Goal: Information Seeking & Learning: Learn about a topic

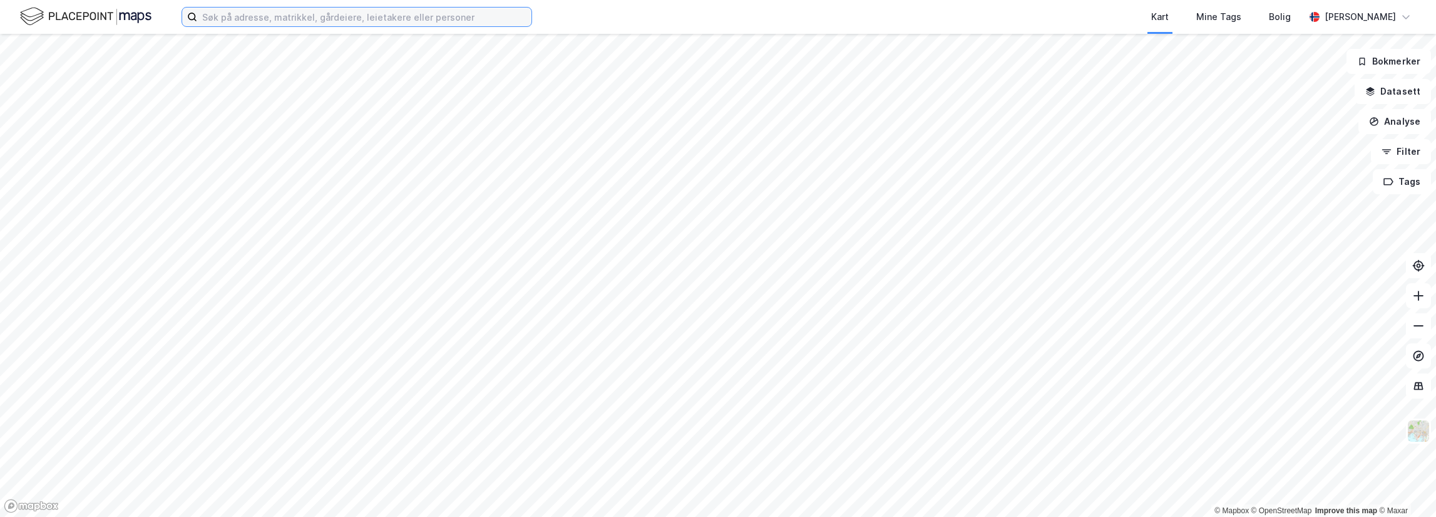
click at [224, 18] on input at bounding box center [364, 17] width 334 height 19
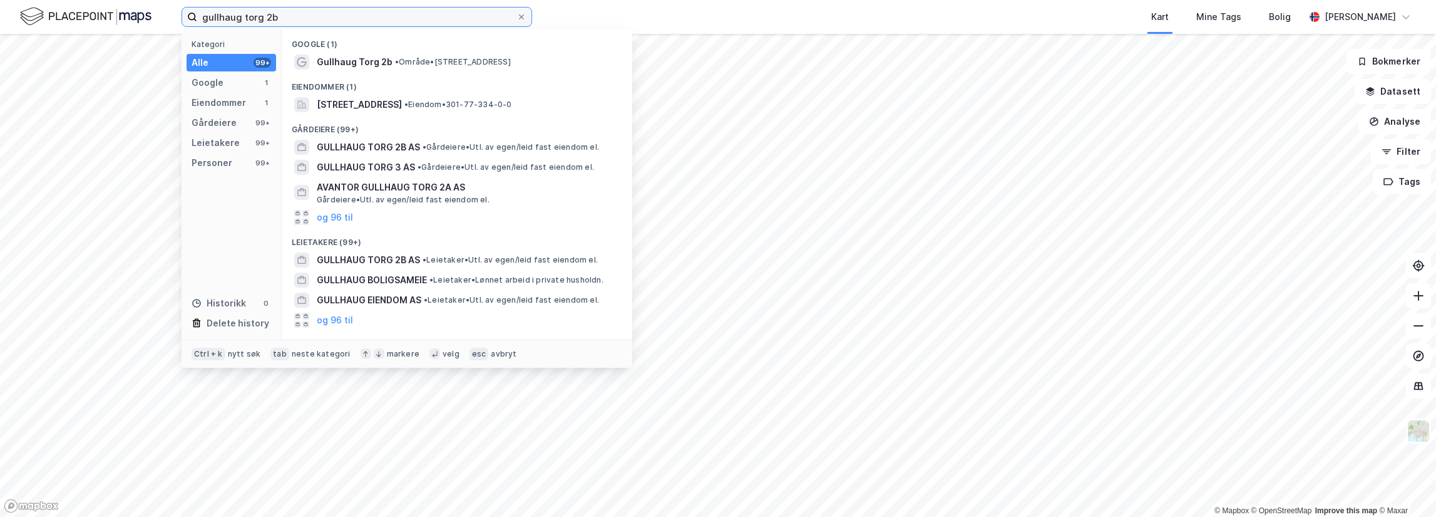
type input "gullhaug torg 2b"
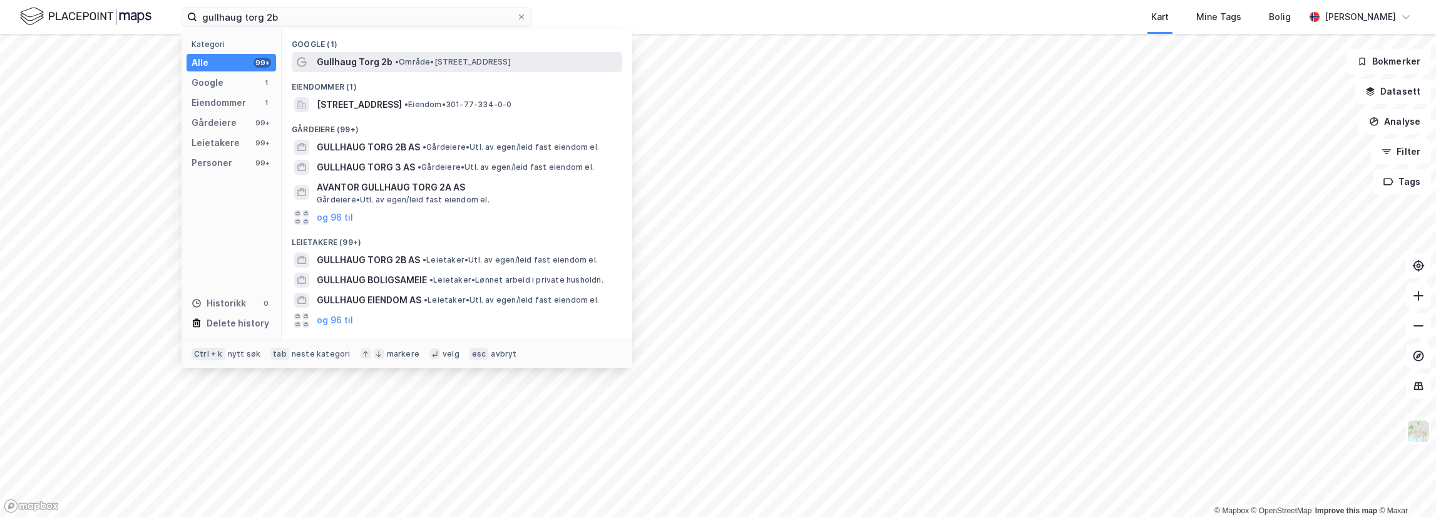
click at [415, 65] on span "• Område • [STREET_ADDRESS]" at bounding box center [453, 62] width 116 height 10
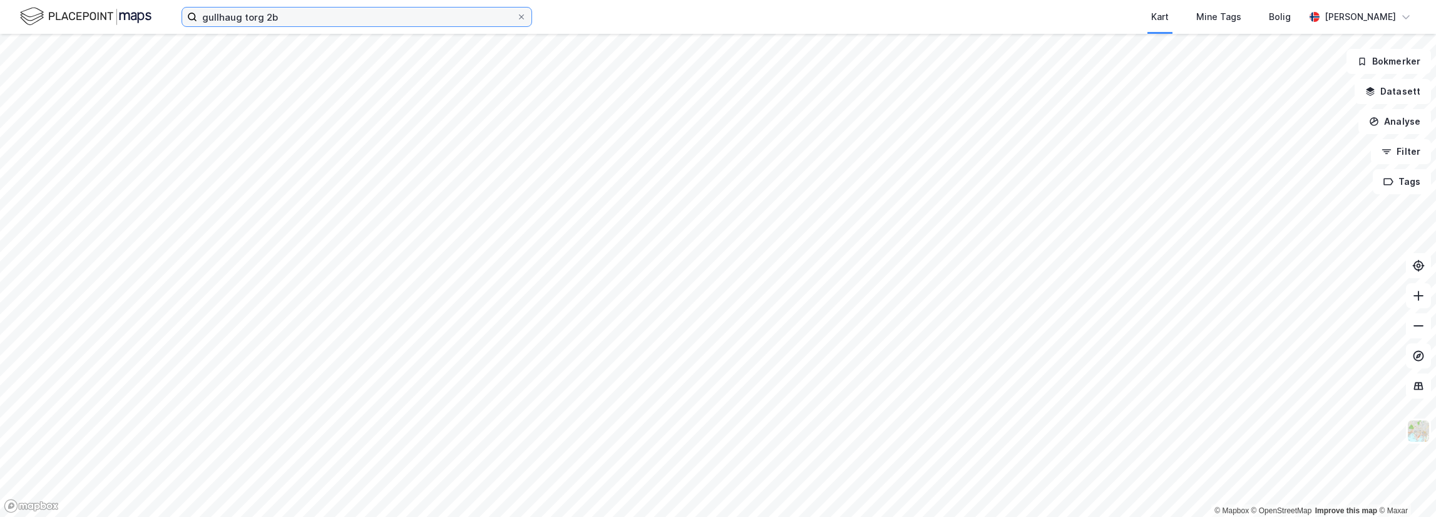
click at [324, 18] on input "gullhaug torg 2b" at bounding box center [356, 17] width 319 height 19
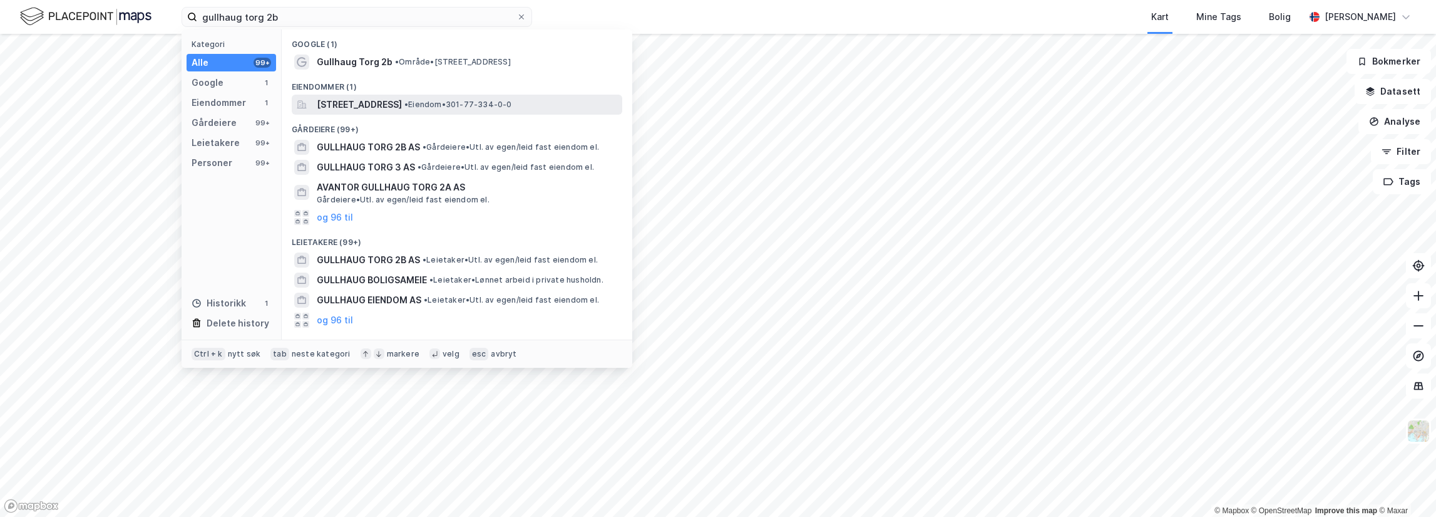
click at [393, 100] on span "[STREET_ADDRESS]" at bounding box center [359, 104] width 85 height 15
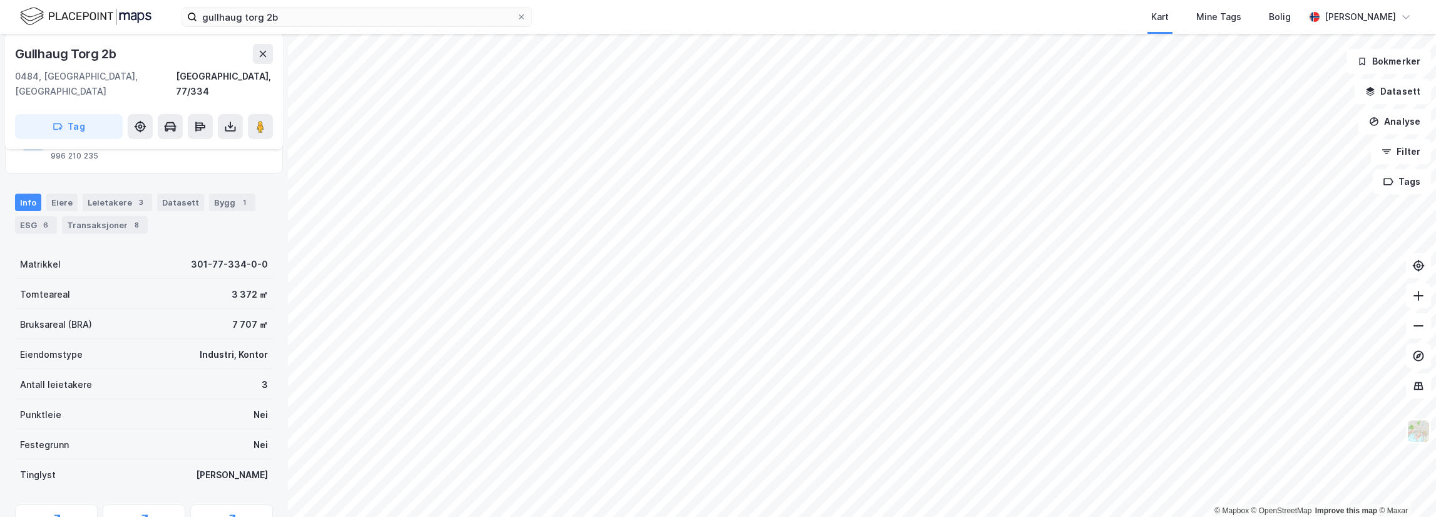
scroll to position [101, 0]
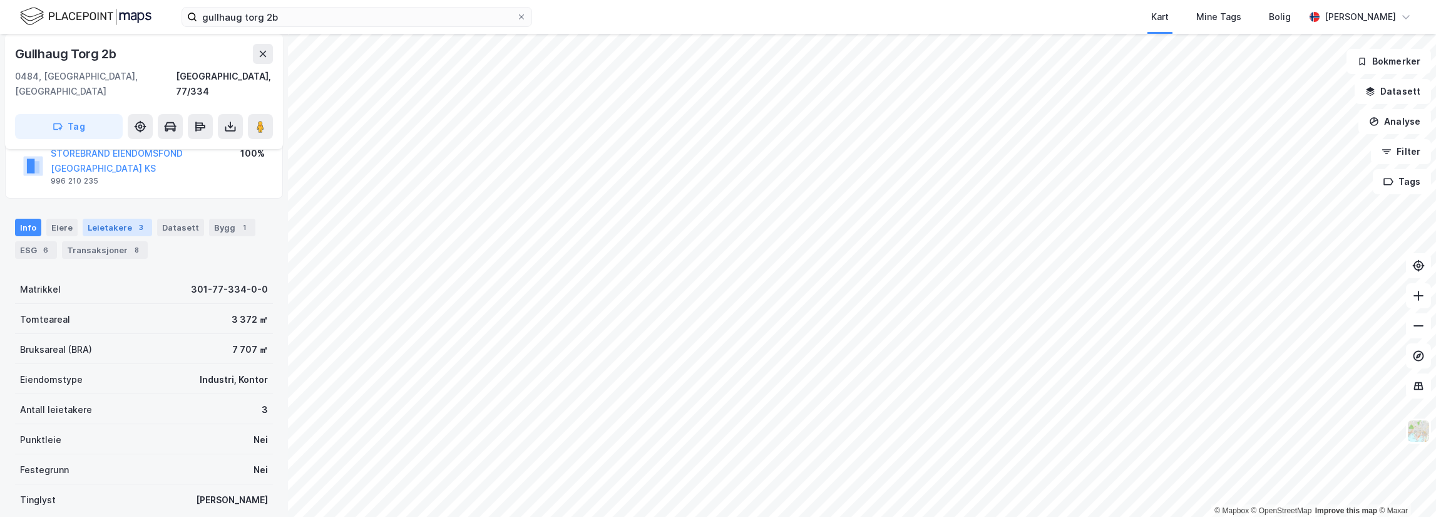
click at [122, 219] on div "Leietakere 3" at bounding box center [118, 228] width 70 height 18
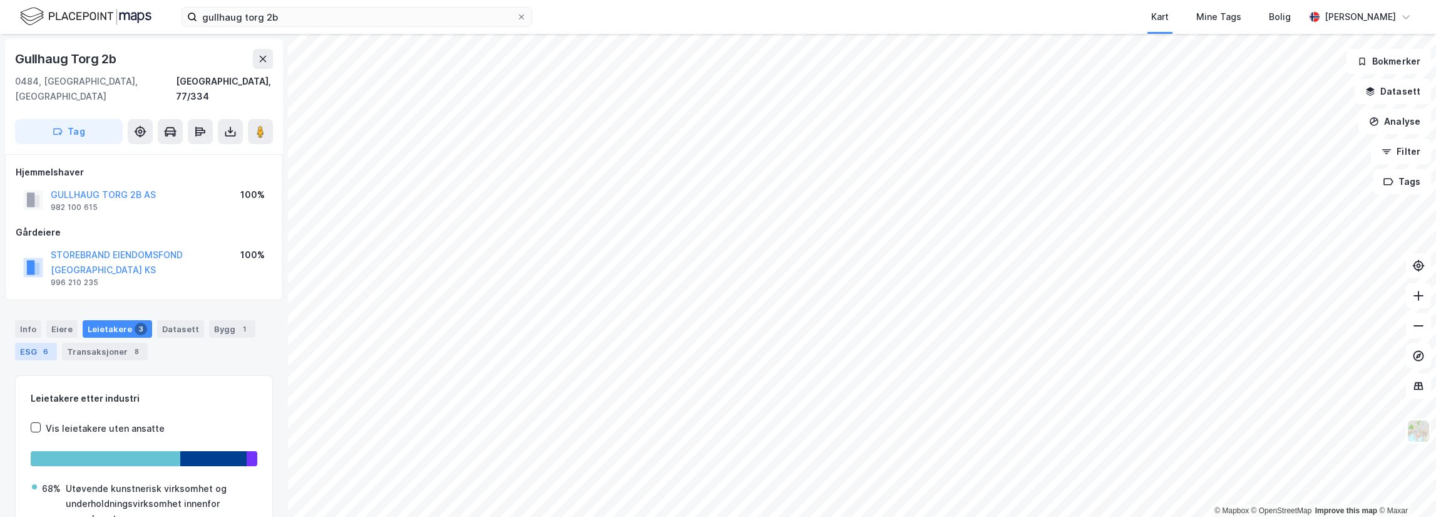
click at [36, 342] on div "ESG 6" at bounding box center [36, 351] width 42 height 18
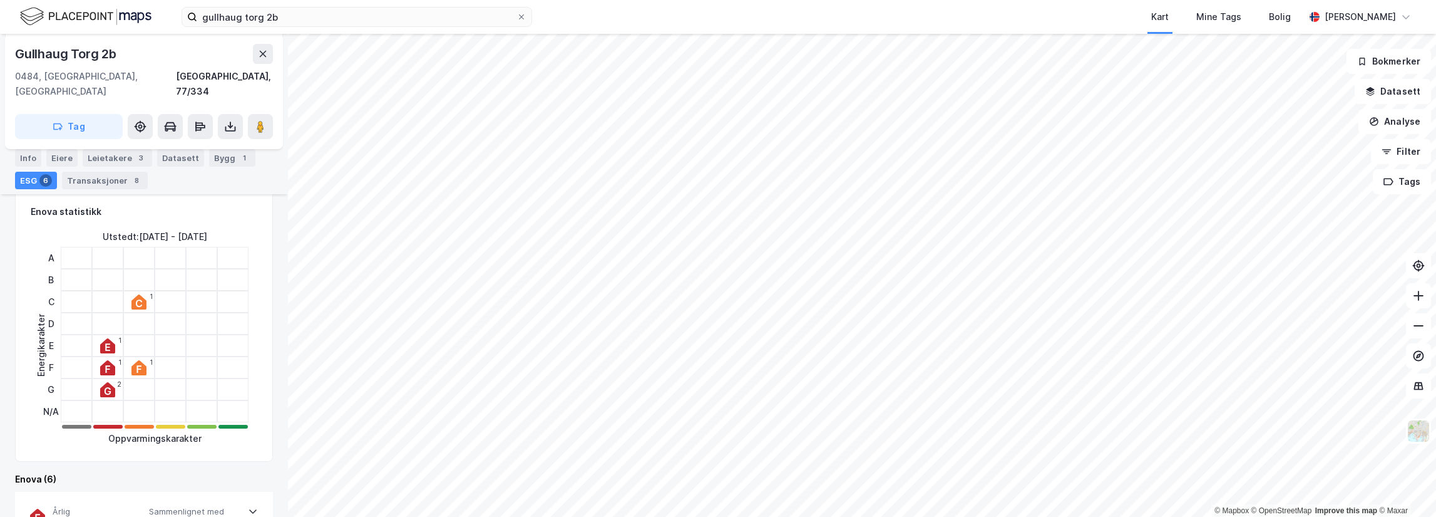
scroll to position [188, 0]
click at [130, 177] on div "8" at bounding box center [136, 180] width 13 height 13
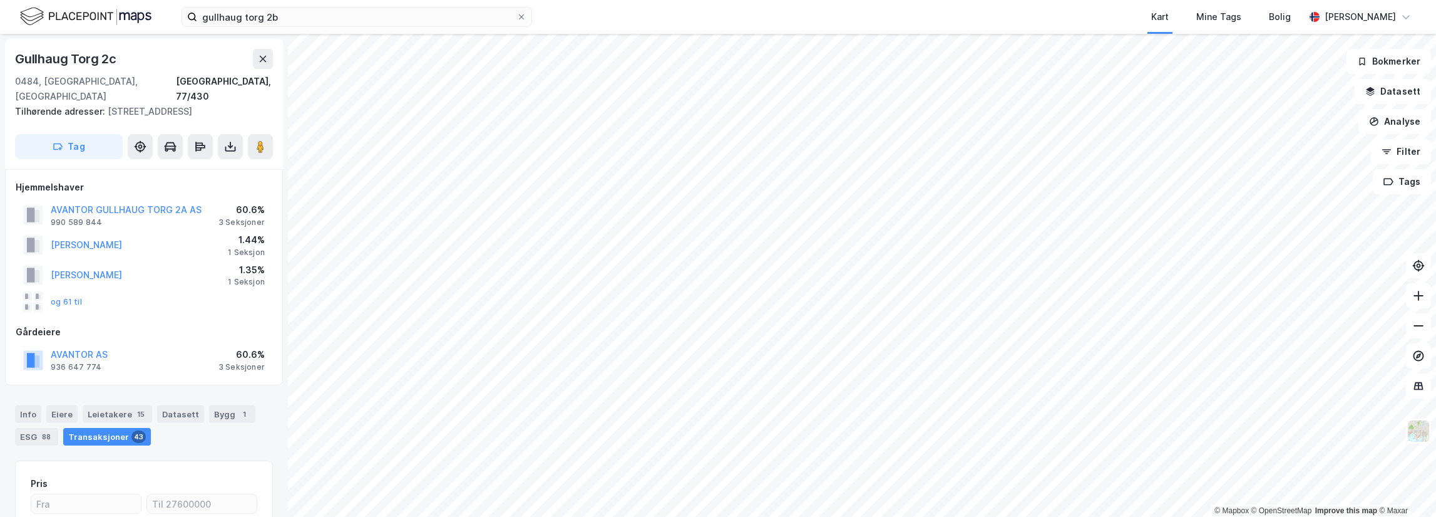
scroll to position [2, 0]
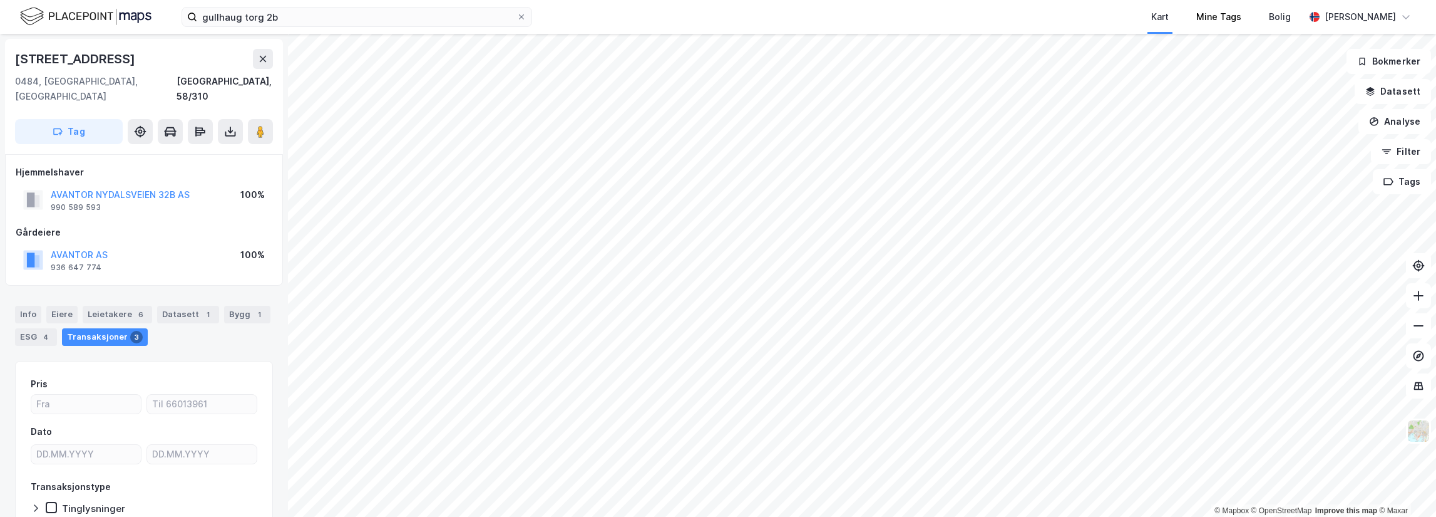
scroll to position [2, 0]
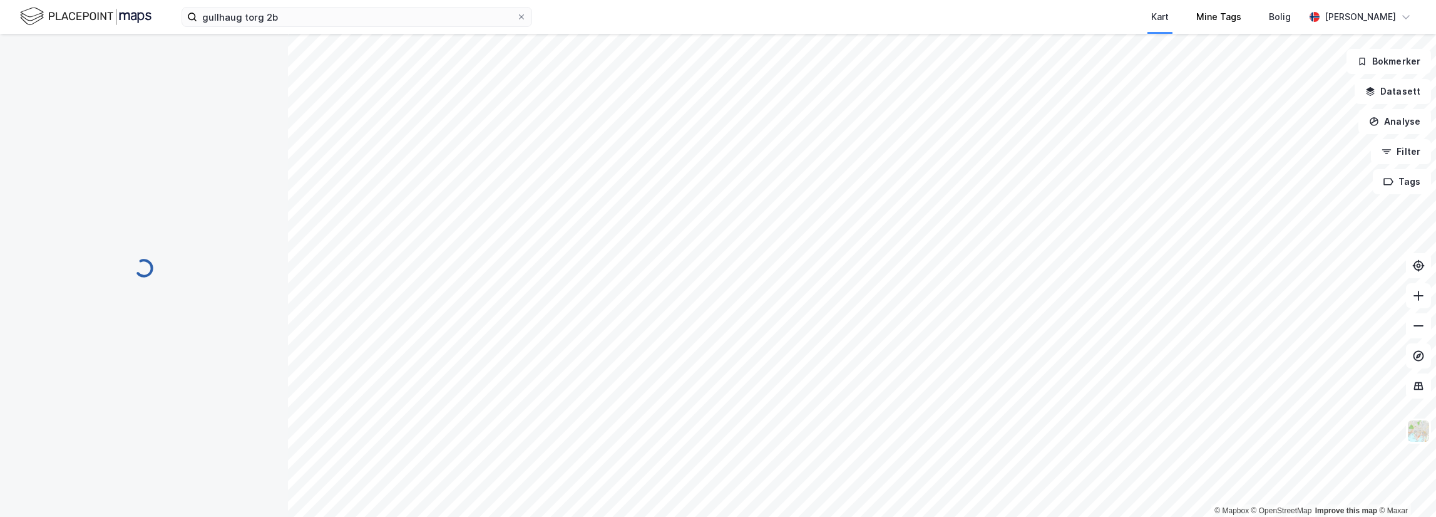
scroll to position [2, 0]
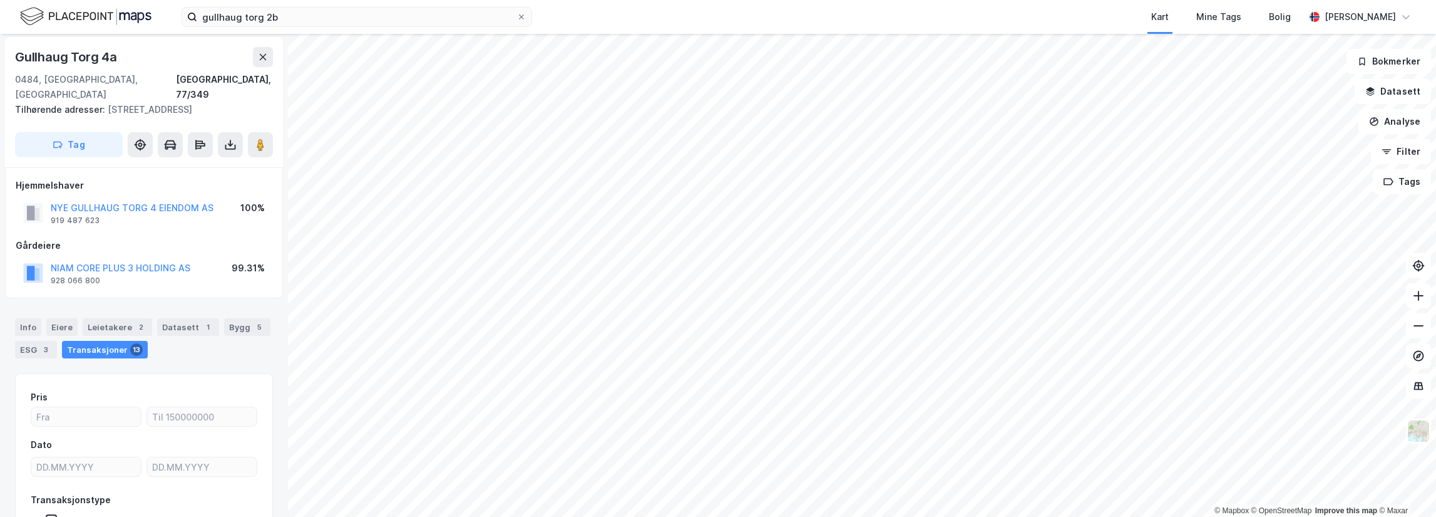
click at [857, 31] on div "gullhaug torg 2b Kart Mine Tags Bolig [PERSON_NAME] © Mapbox © OpenStreetMap Im…" at bounding box center [718, 258] width 1436 height 517
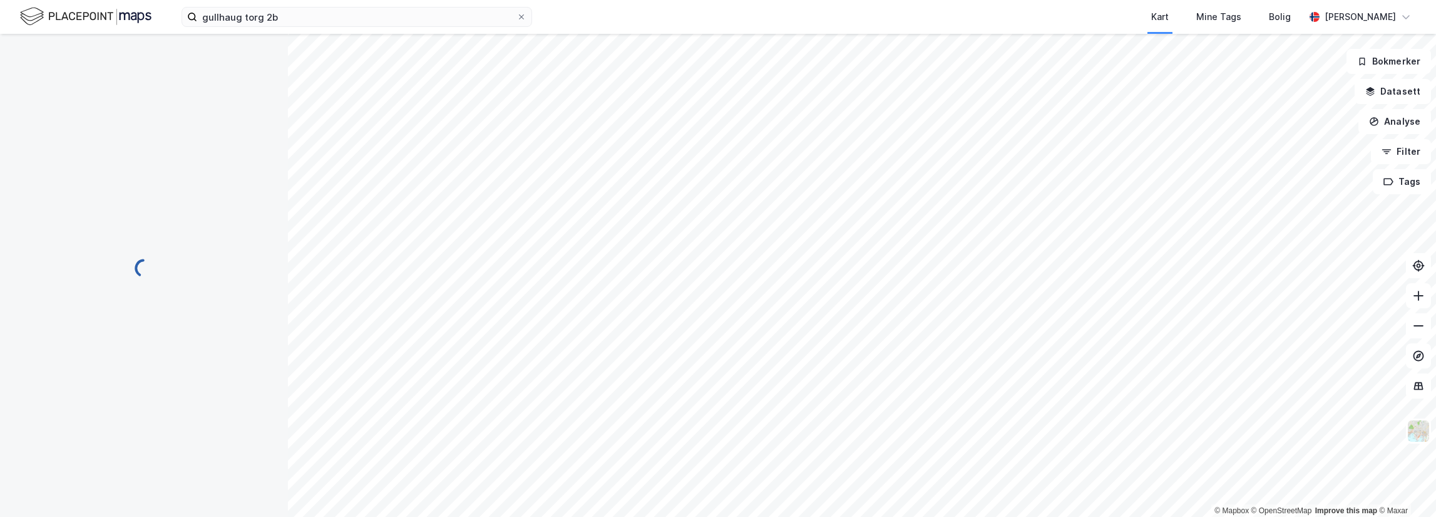
scroll to position [2, 0]
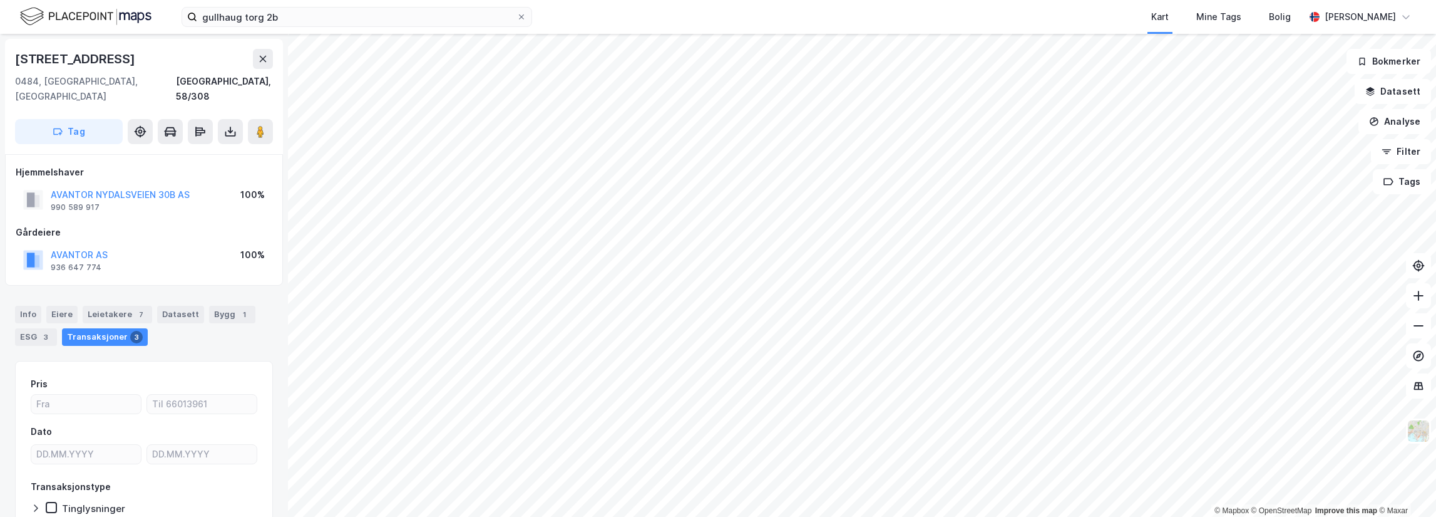
scroll to position [2, 0]
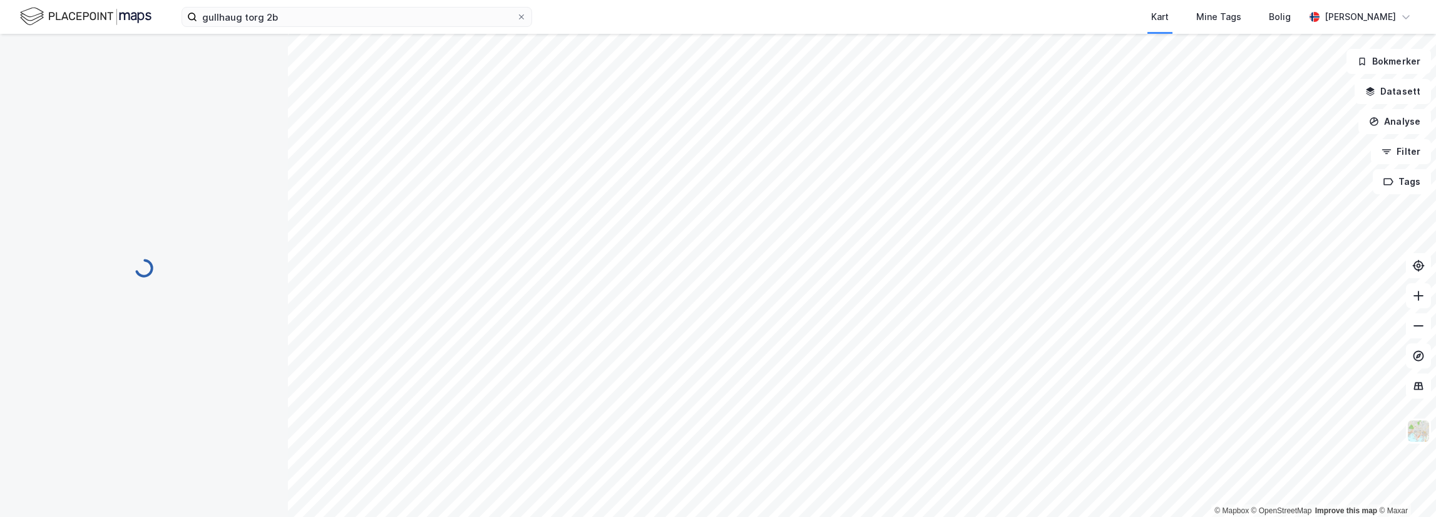
scroll to position [2, 0]
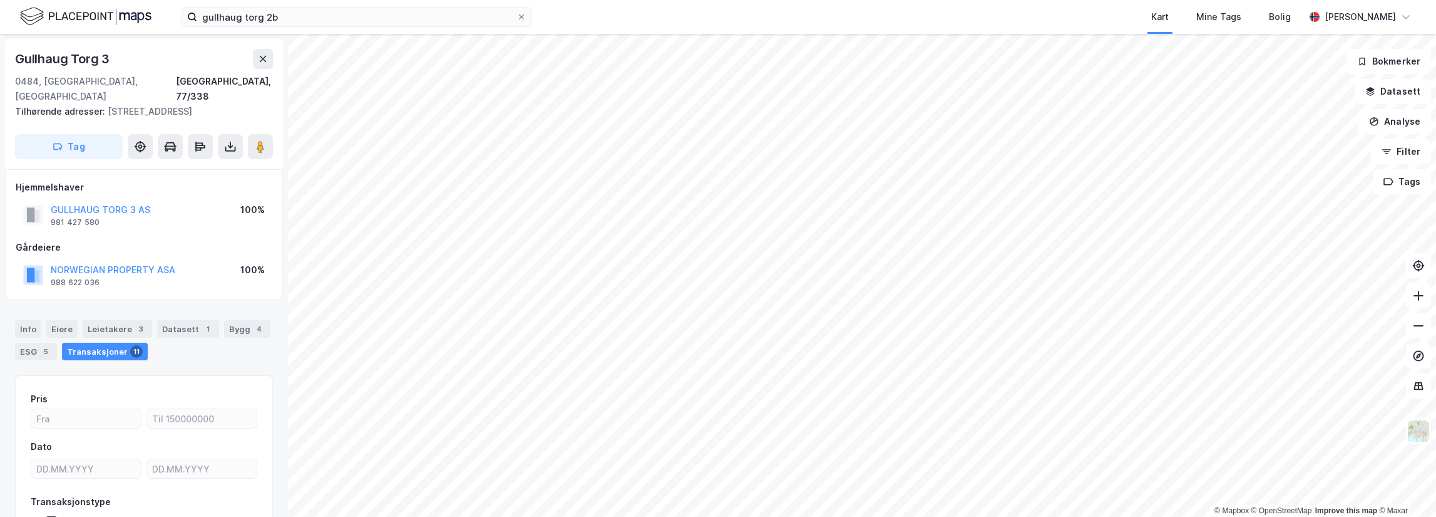
scroll to position [2, 0]
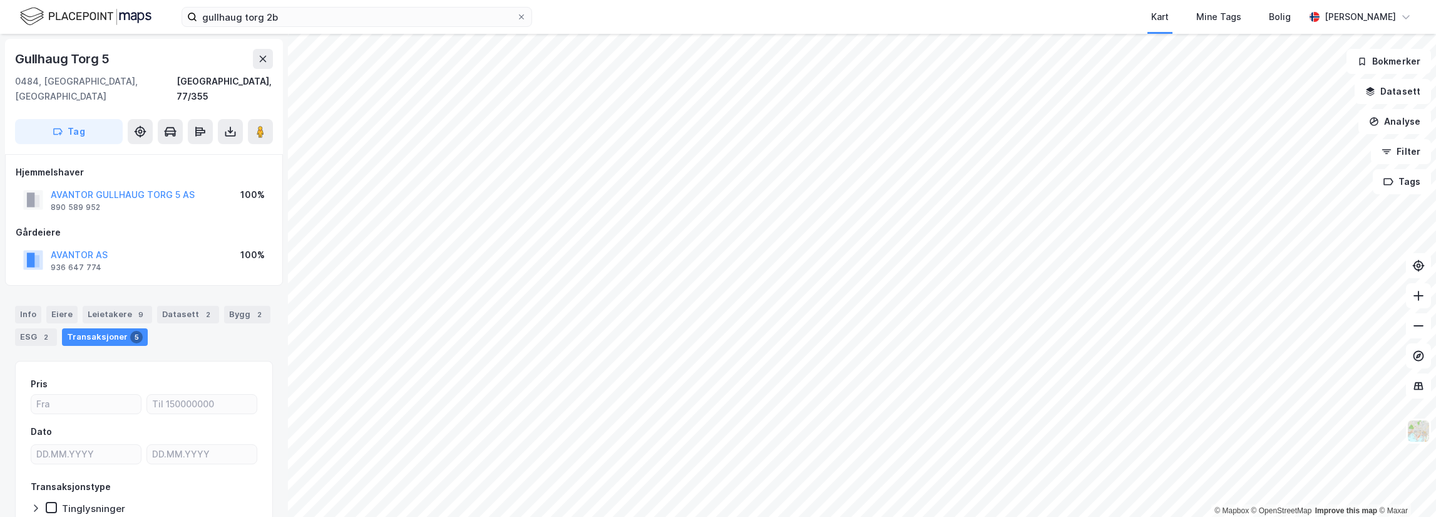
scroll to position [2, 0]
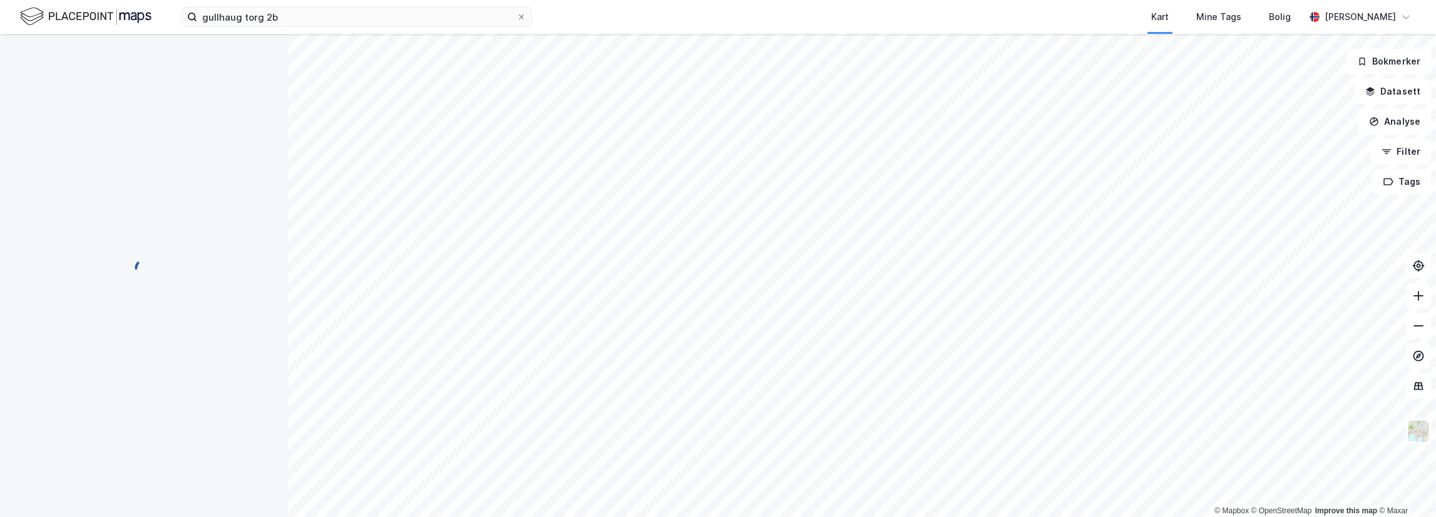
scroll to position [2, 0]
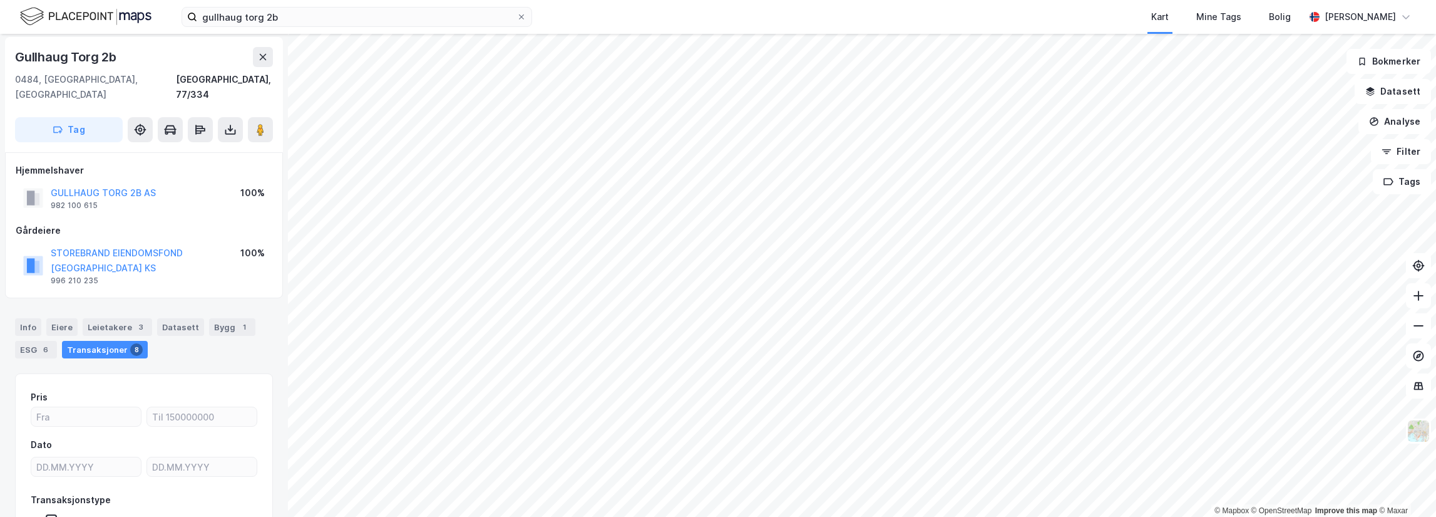
scroll to position [2, 0]
